Goal: Task Accomplishment & Management: Use online tool/utility

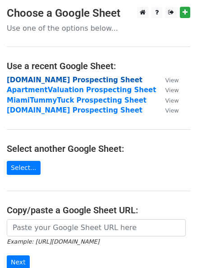
click at [21, 82] on strong "[DOMAIN_NAME] Prospecting Sheet" at bounding box center [75, 80] width 136 height 8
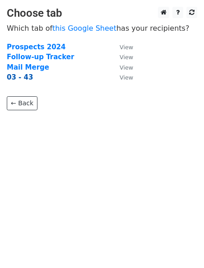
click at [20, 79] on strong "03 - 43" at bounding box center [20, 77] width 26 height 8
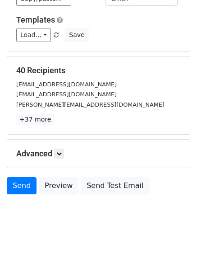
scroll to position [83, 0]
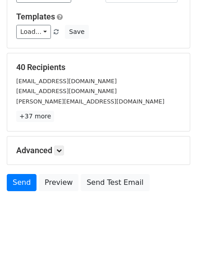
click at [66, 153] on h5 "Advanced" at bounding box center [98, 150] width 165 height 10
click at [62, 153] on icon at bounding box center [58, 150] width 5 height 5
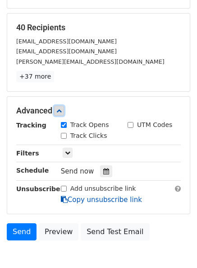
scroll to position [171, 0]
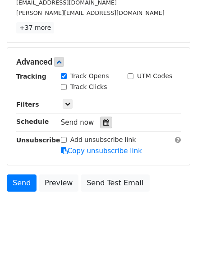
click at [104, 125] on icon at bounding box center [106, 122] width 6 height 6
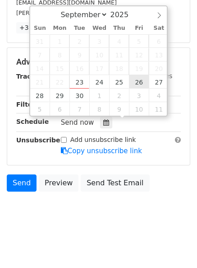
type input "2025-09-26 12:00"
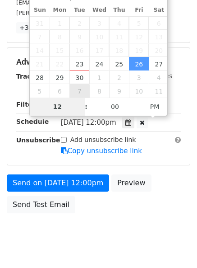
type input "2"
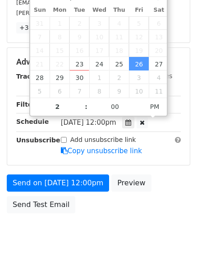
type input "2025-09-26 14:00"
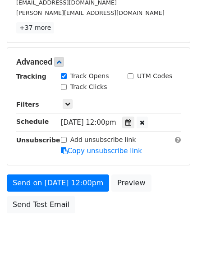
click at [75, 234] on body "New Campaign Daily emails left: 50 Google Sheet: DallasDrainage.com Prospect...…" at bounding box center [98, 44] width 197 height 418
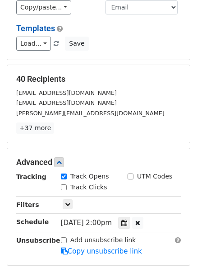
scroll to position [0, 0]
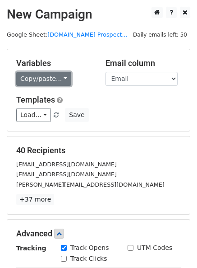
click at [58, 77] on link "Copy/paste..." at bounding box center [43, 79] width 55 height 14
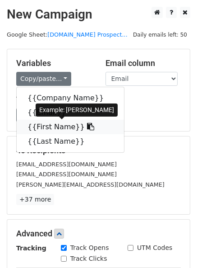
click at [53, 125] on link "{{First Name}}" at bounding box center [70, 127] width 107 height 14
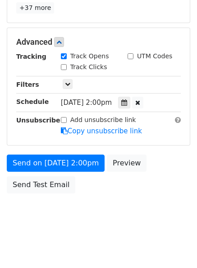
scroll to position [193, 0]
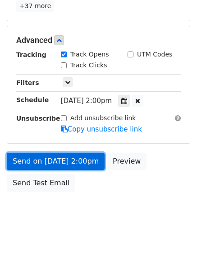
click at [18, 154] on link "Send on Sep 26 at 2:00pm" at bounding box center [56, 161] width 98 height 17
